Goal: Task Accomplishment & Management: Complete application form

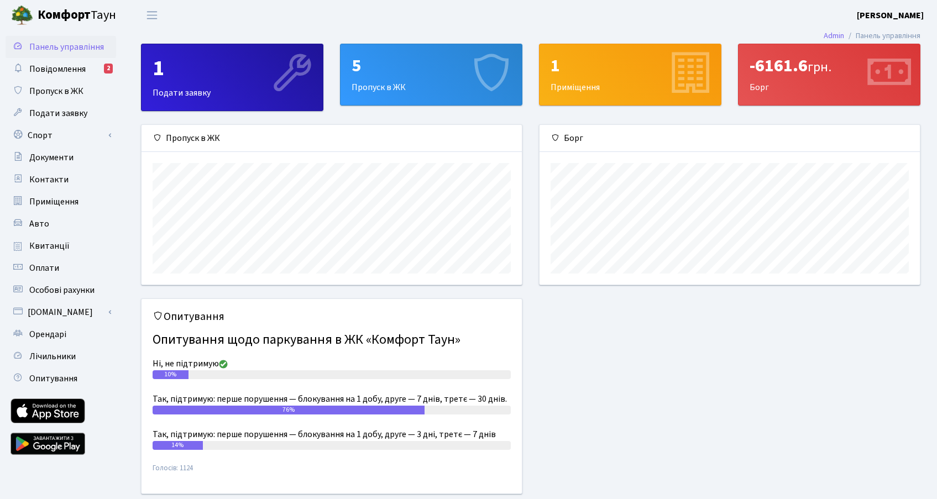
scroll to position [160, 380]
click at [77, 96] on span "Пропуск в ЖК" at bounding box center [56, 91] width 54 height 12
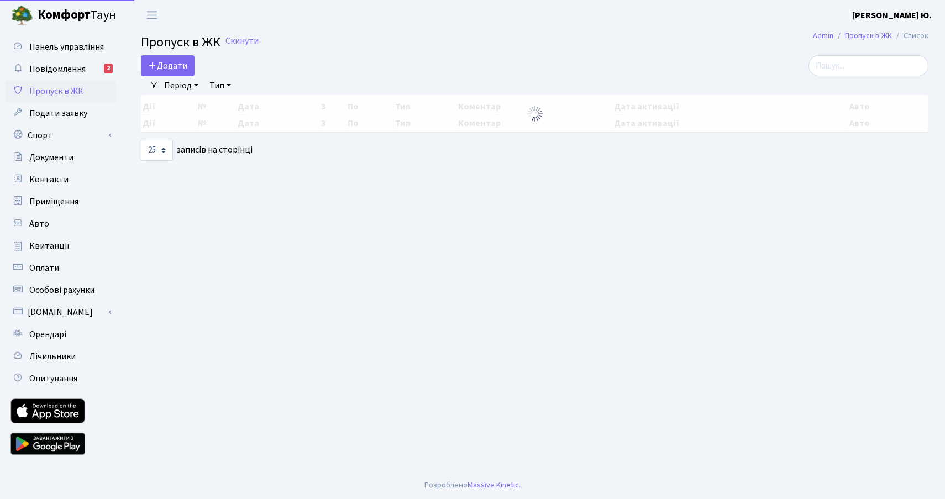
select select "25"
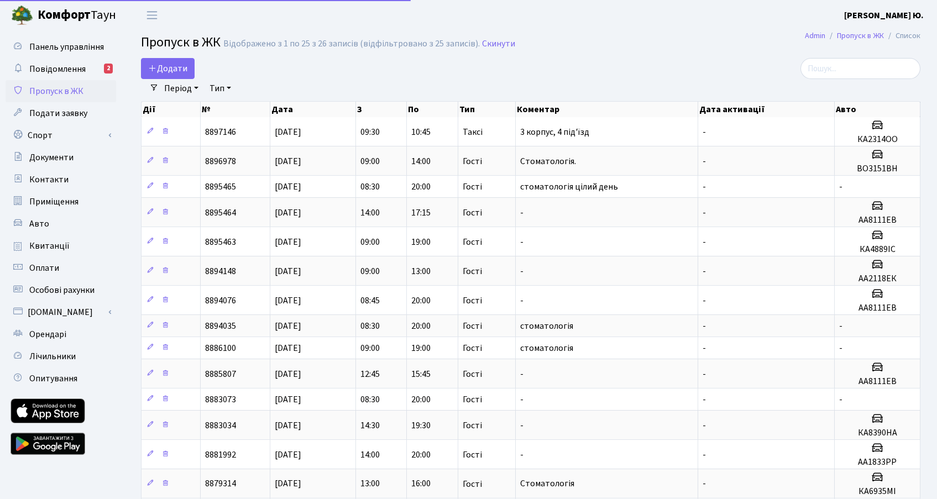
click at [199, 60] on div "Додати" at bounding box center [398, 68] width 514 height 21
click at [181, 64] on span "Додати" at bounding box center [167, 68] width 39 height 12
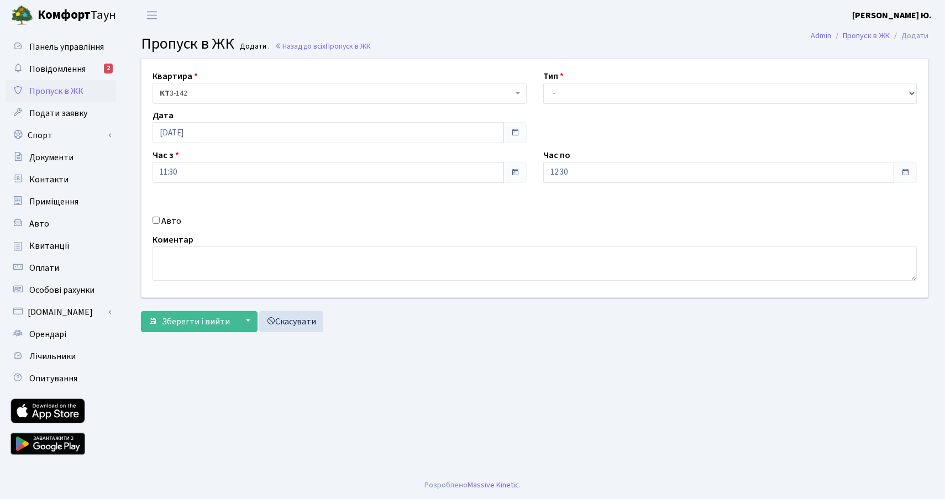
click at [156, 218] on input "Авто" at bounding box center [156, 220] width 7 height 7
checkbox input "true"
type input "АІ3609ЕР"
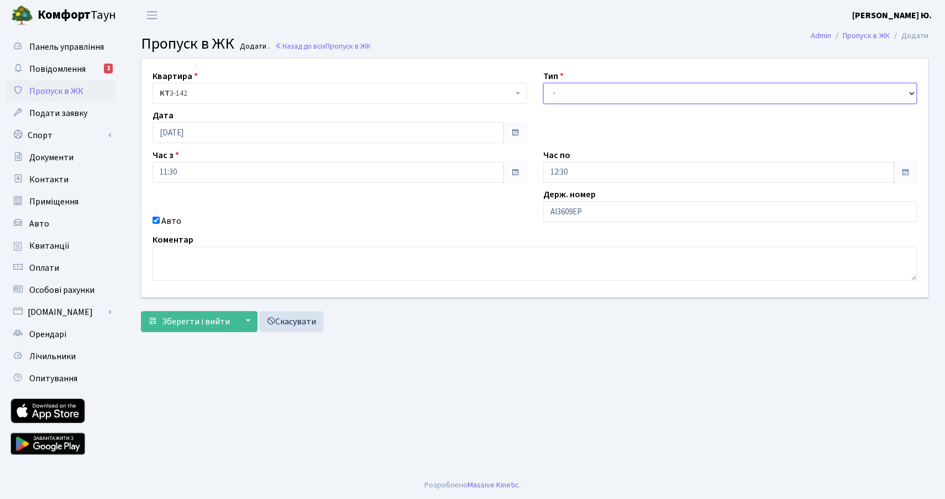
click at [565, 90] on select "- Доставка Таксі Гості Сервіс" at bounding box center [730, 93] width 374 height 21
select select "3"
click at [543, 83] on select "- Доставка Таксі Гості Сервіс" at bounding box center [730, 93] width 374 height 21
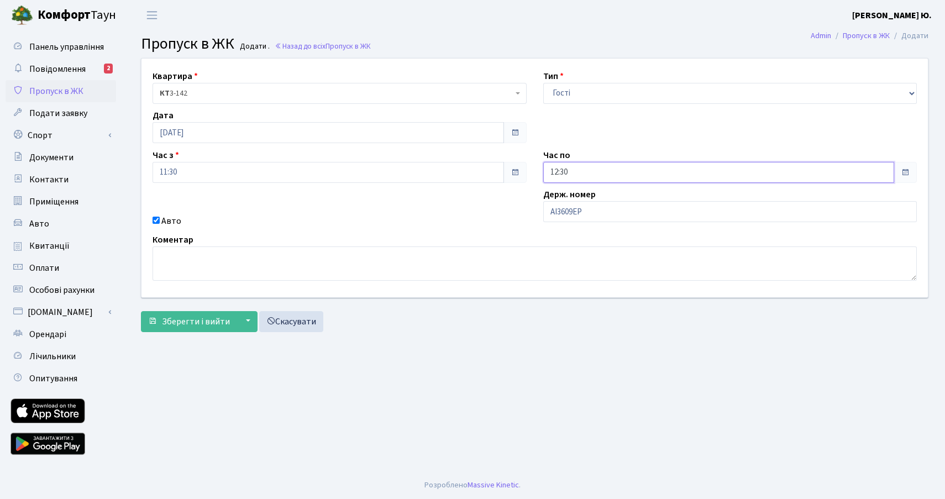
click at [592, 175] on input "12:30" at bounding box center [718, 172] width 351 height 21
click at [573, 207] on icon at bounding box center [574, 211] width 30 height 30
drag, startPoint x: 573, startPoint y: 207, endPoint x: 508, endPoint y: 230, distance: 69.0
click at [574, 207] on icon at bounding box center [574, 211] width 30 height 30
type input "14:30"
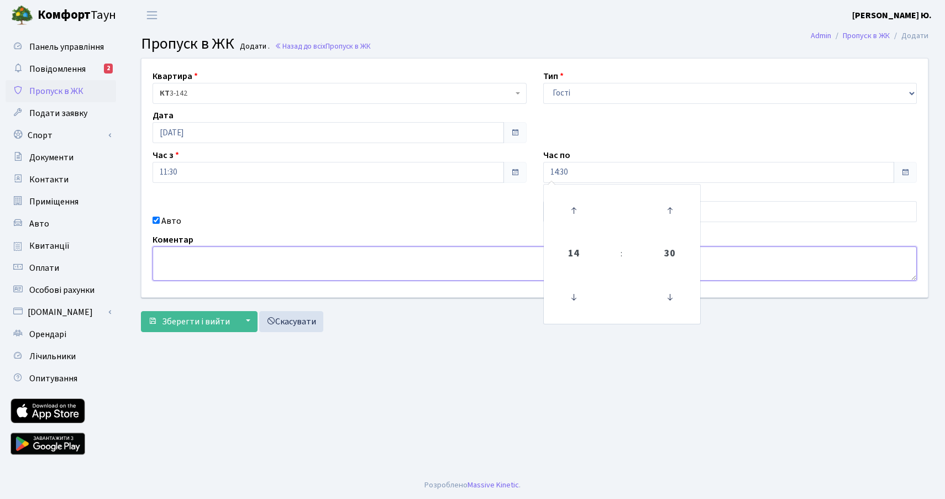
click at [258, 277] on textarea at bounding box center [535, 263] width 764 height 34
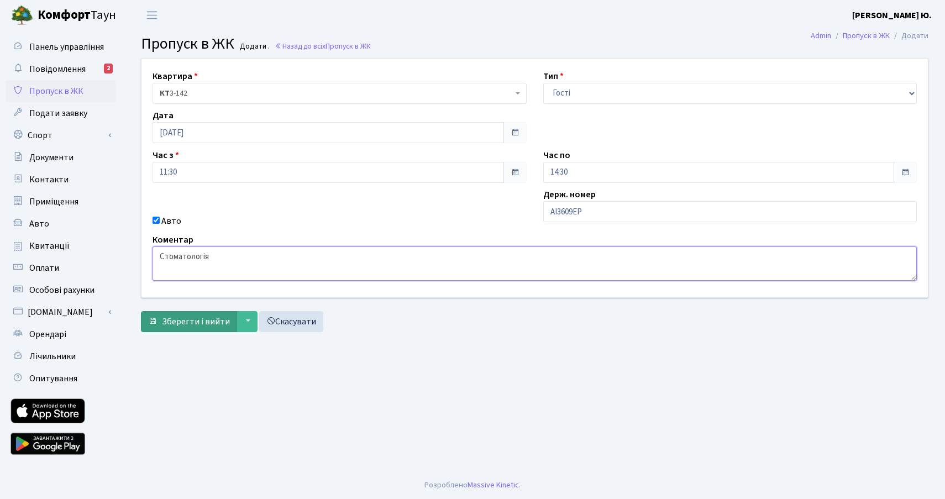
type textarea "Стоматологія"
click at [212, 316] on span "Зберегти і вийти" at bounding box center [196, 322] width 68 height 12
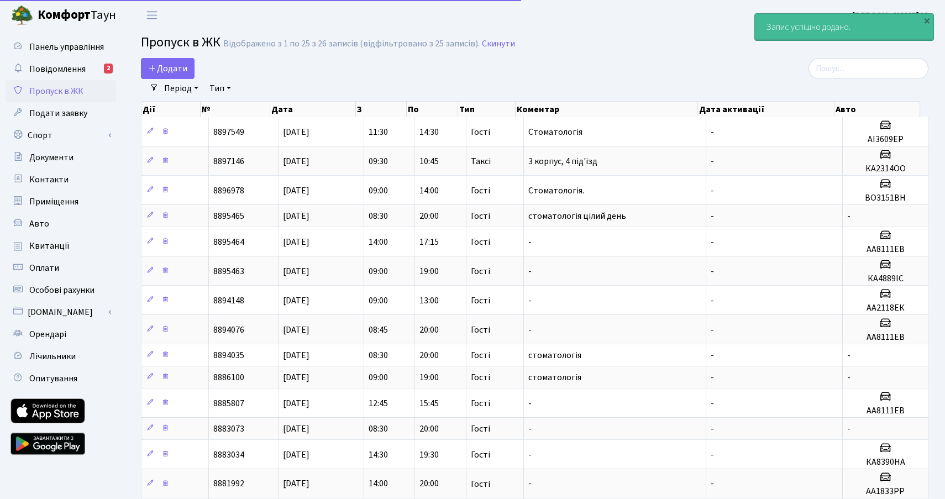
select select "25"
